Goal: Register for event/course

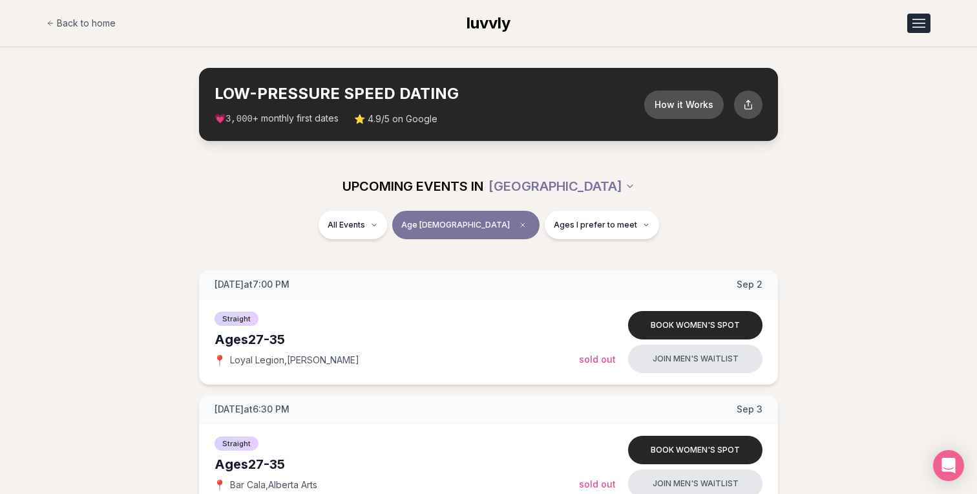
click at [908, 20] on button "Open menu" at bounding box center [919, 23] width 23 height 19
click at [885, 80] on link "Member Login" at bounding box center [885, 78] width 89 height 23
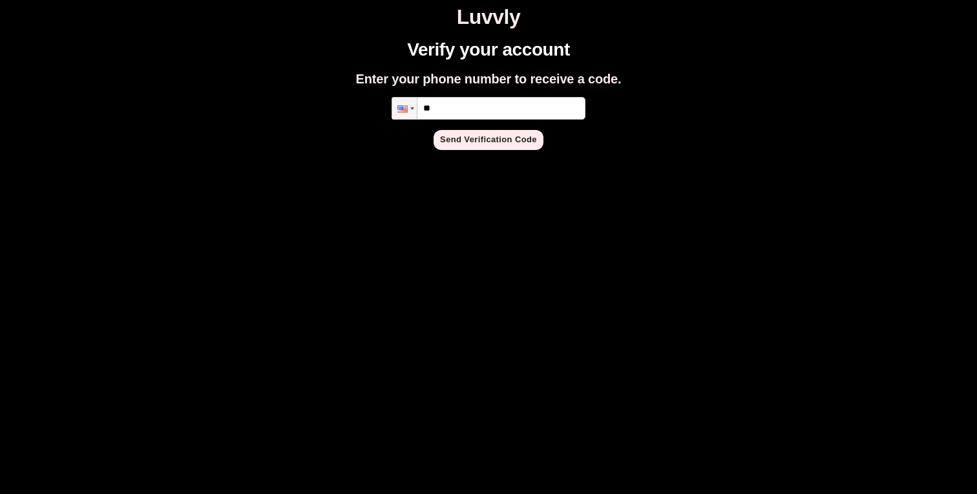
click at [549, 100] on input "**" at bounding box center [489, 108] width 194 height 23
type input "**********"
click at [518, 143] on button "Send Verification Code" at bounding box center [489, 140] width 110 height 20
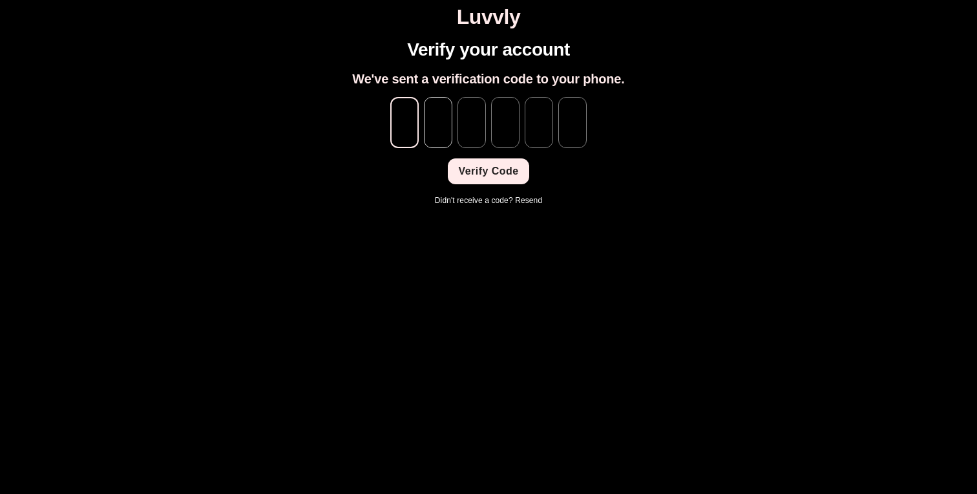
type input "*"
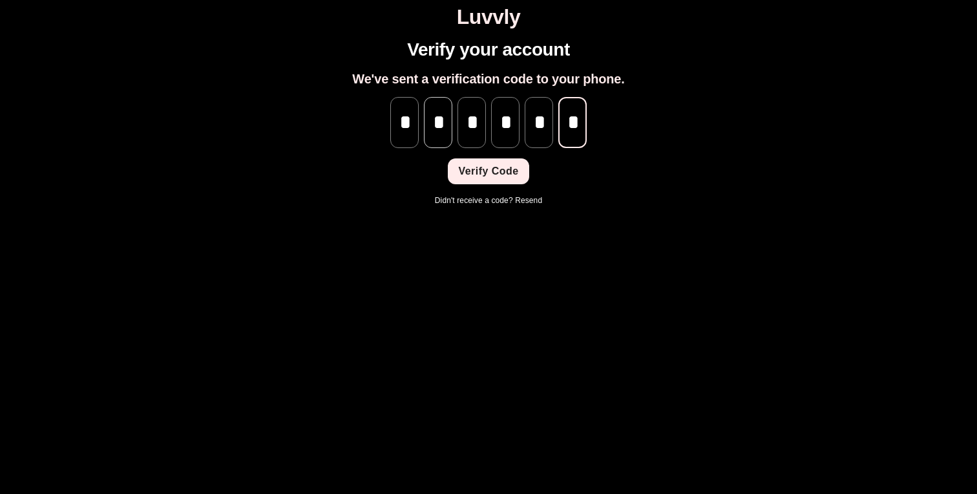
scroll to position [0, 1]
type input "*"
click at [476, 165] on button "Verify Code" at bounding box center [488, 171] width 81 height 26
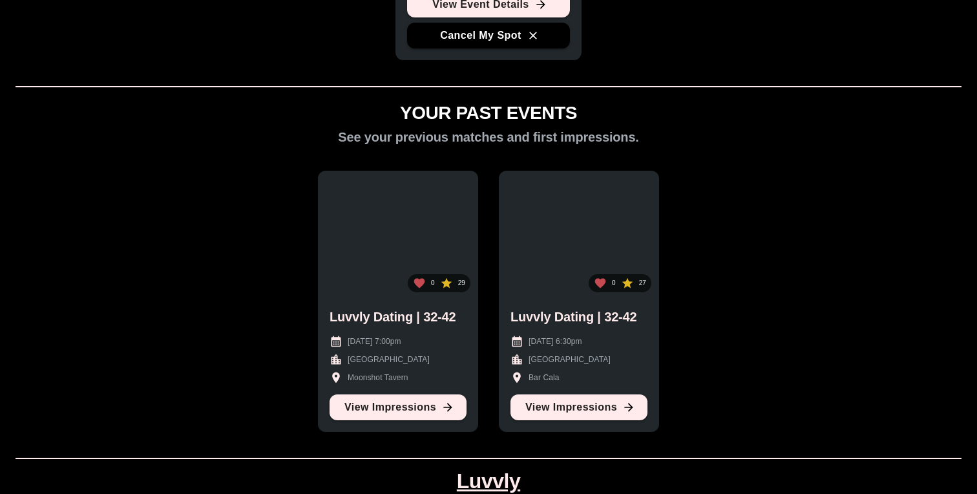
scroll to position [610, 0]
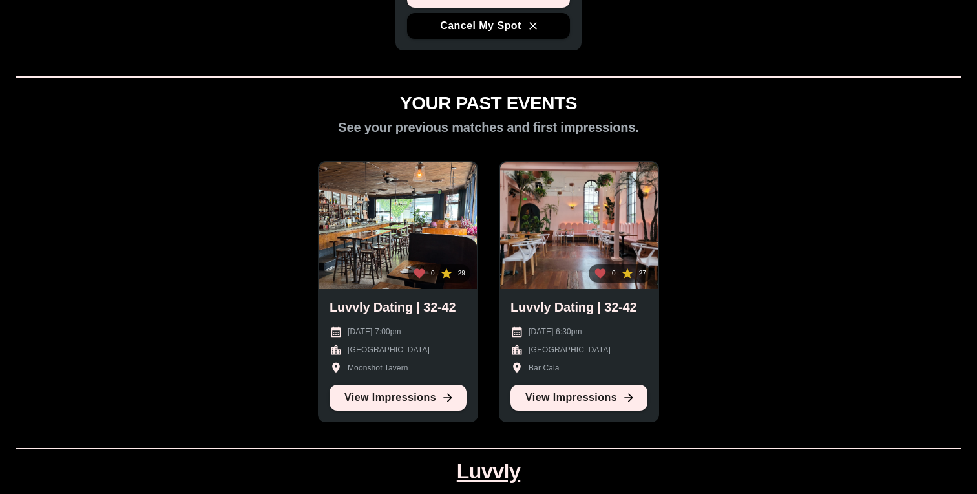
click at [445, 273] on icon at bounding box center [446, 273] width 11 height 10
click at [561, 277] on div "0 27" at bounding box center [579, 225] width 158 height 127
click at [585, 398] on link "View Impressions" at bounding box center [579, 398] width 137 height 26
click at [389, 405] on link "View Impressions" at bounding box center [398, 398] width 137 height 26
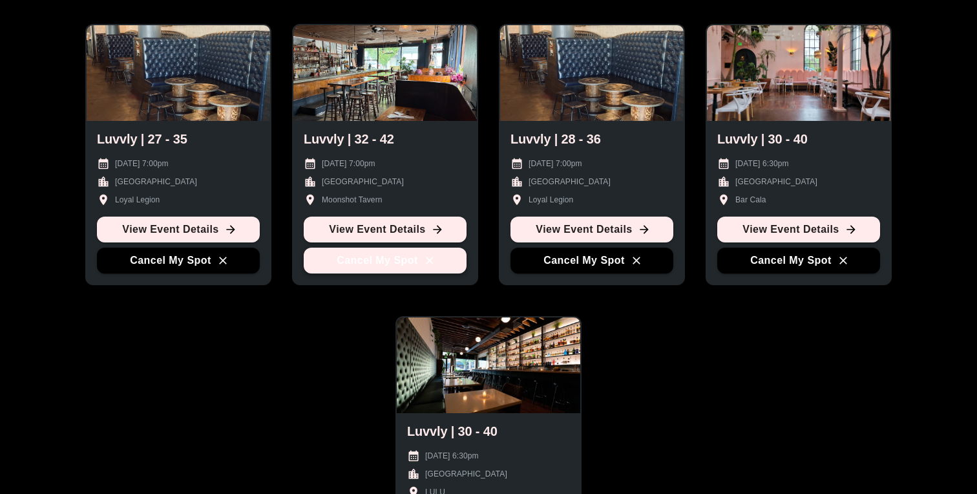
scroll to position [80, 0]
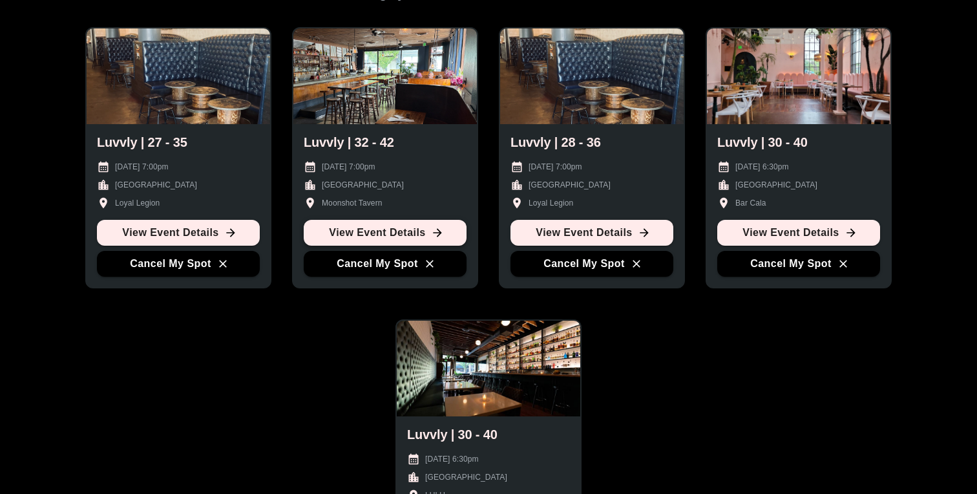
click at [451, 231] on link "View Event Details" at bounding box center [385, 233] width 163 height 26
click at [53, 257] on div "Luvvly | 27 - 35 September 30th 2025 @ 7:00pm Portland Loyal Legion View Event …" at bounding box center [488, 298] width 905 height 584
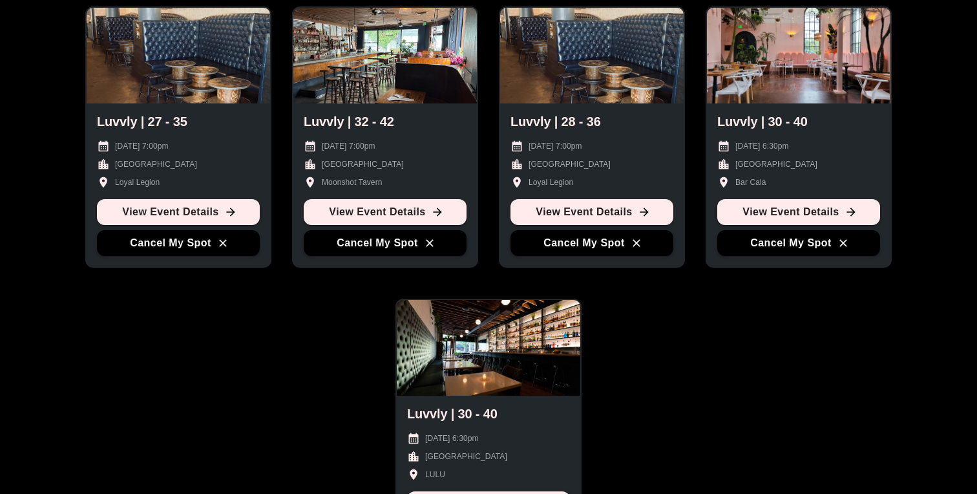
scroll to position [0, 0]
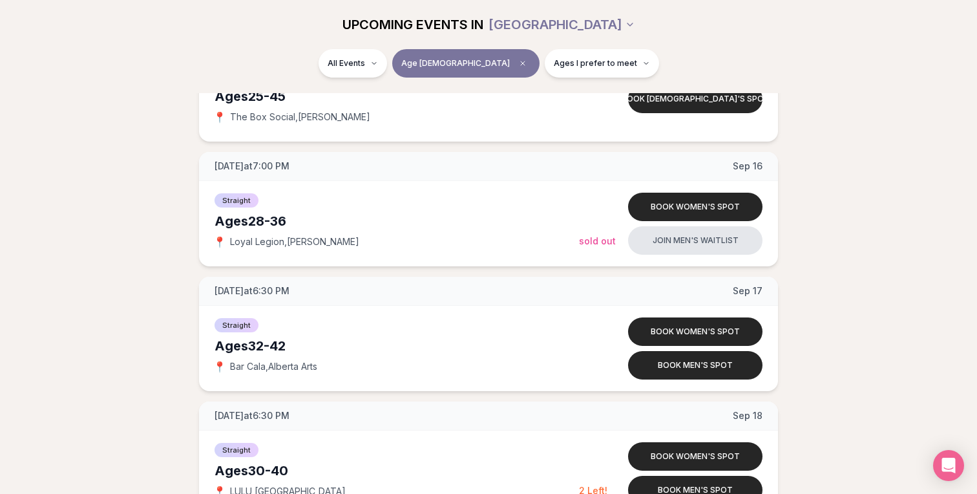
scroll to position [1473, 0]
